Goal: Entertainment & Leisure: Consume media (video, audio)

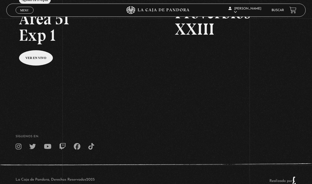
scroll to position [82, 0]
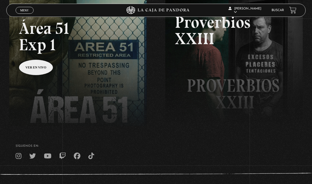
click at [249, 50] on link "Centinelas" at bounding box center [246, 44] width 39 height 14
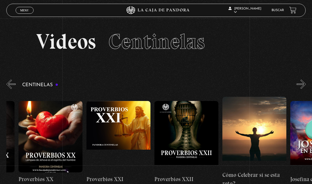
scroll to position [0, 1480]
click at [111, 133] on figure at bounding box center [118, 136] width 64 height 71
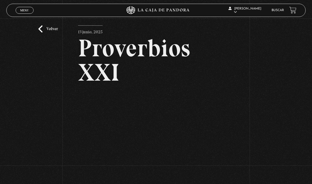
scroll to position [9, 0]
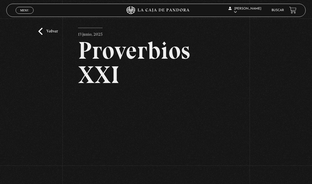
click at [250, 47] on link "Centinelas" at bounding box center [246, 44] width 39 height 14
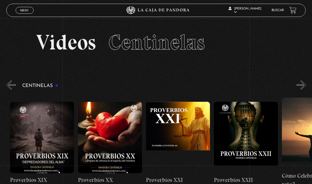
scroll to position [0, 1422]
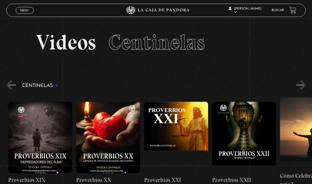
click at [261, 125] on figure at bounding box center [244, 137] width 64 height 71
